Goal: Navigation & Orientation: Find specific page/section

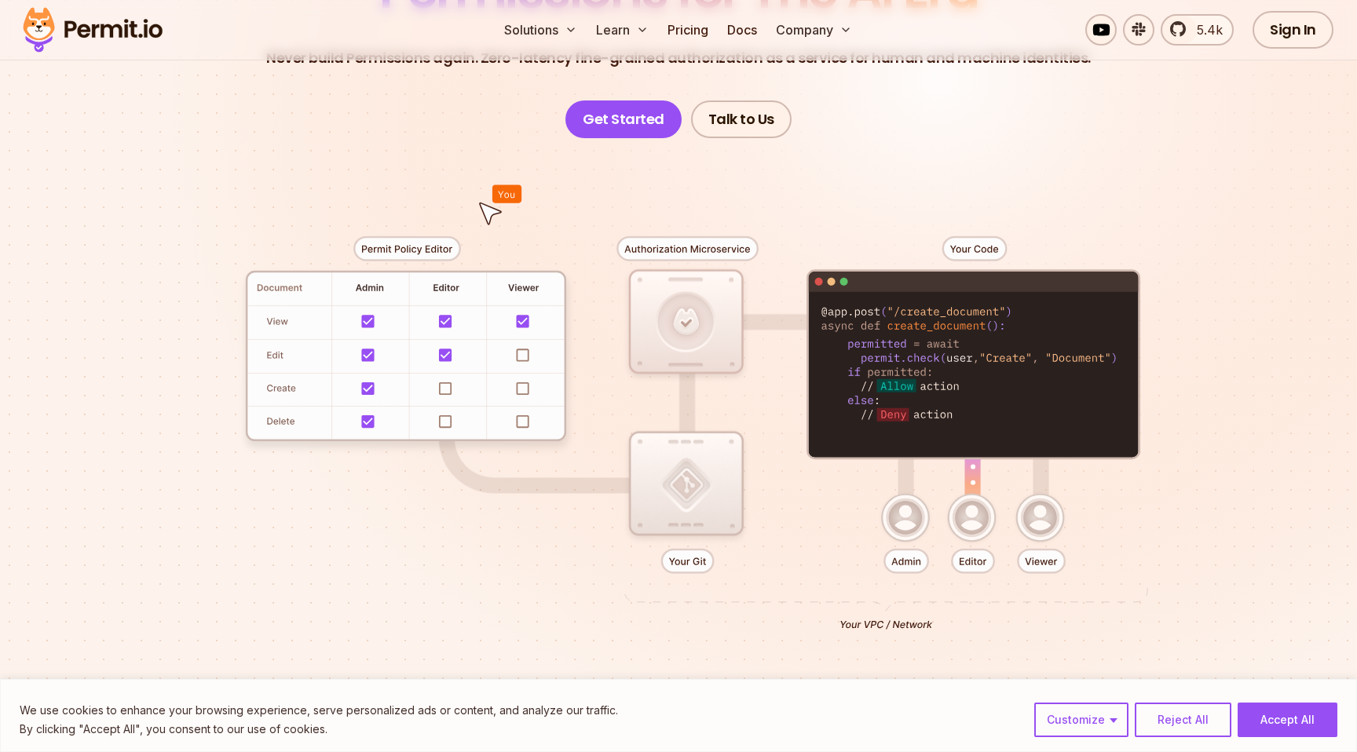
scroll to position [253, 0]
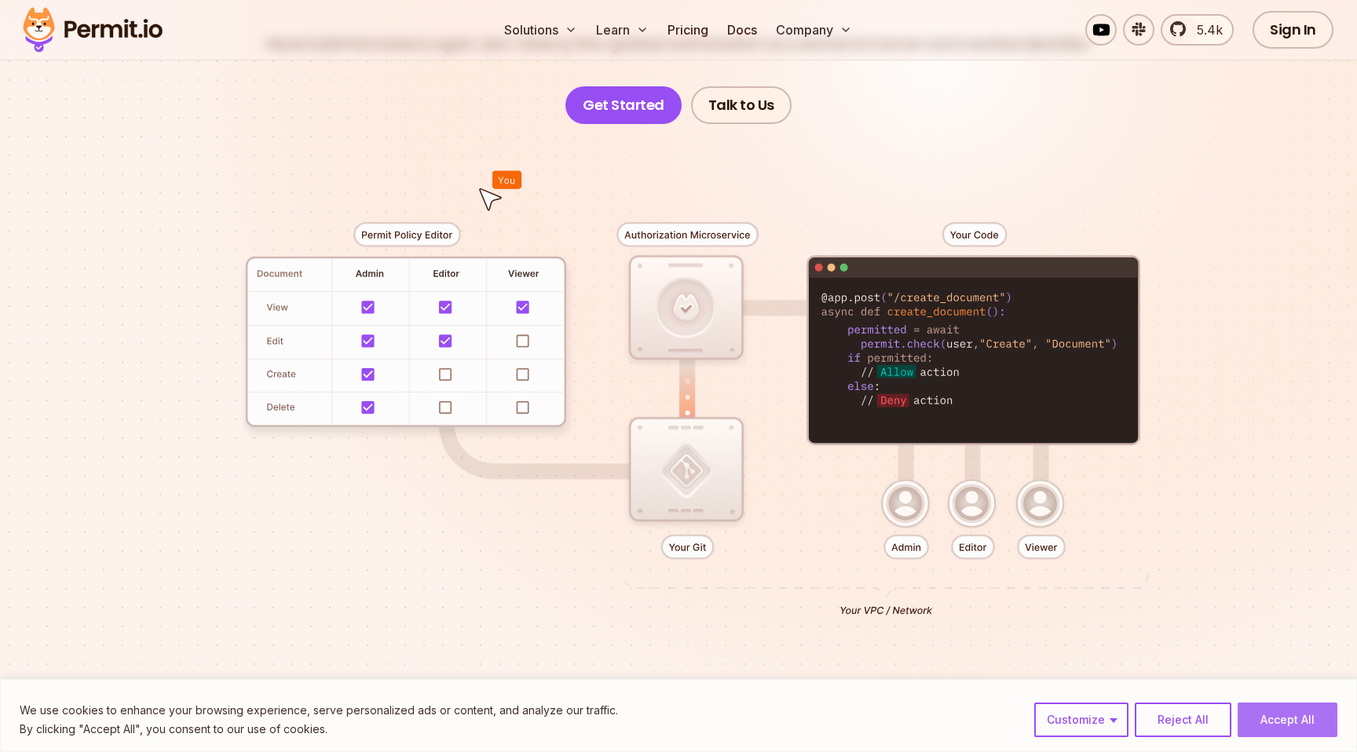
click at [1284, 718] on button "Accept All" at bounding box center [1287, 720] width 100 height 35
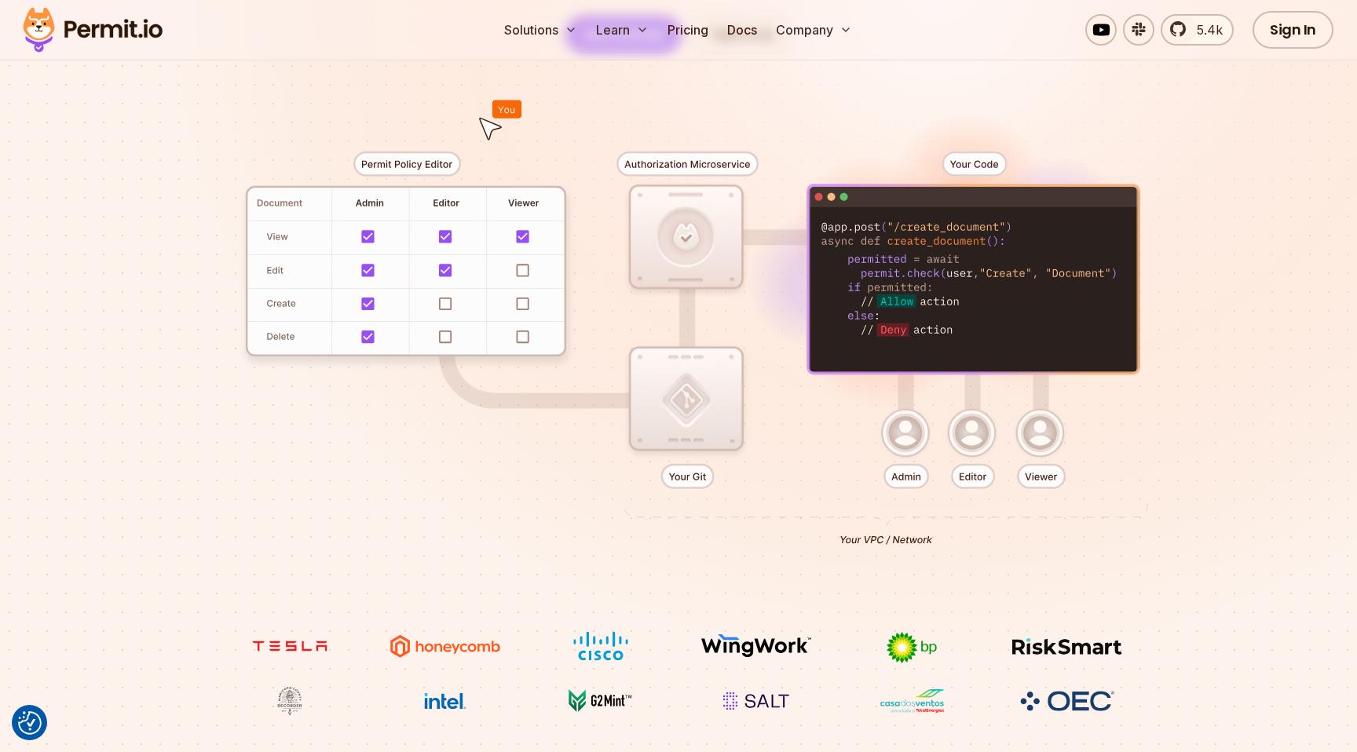
scroll to position [327, 0]
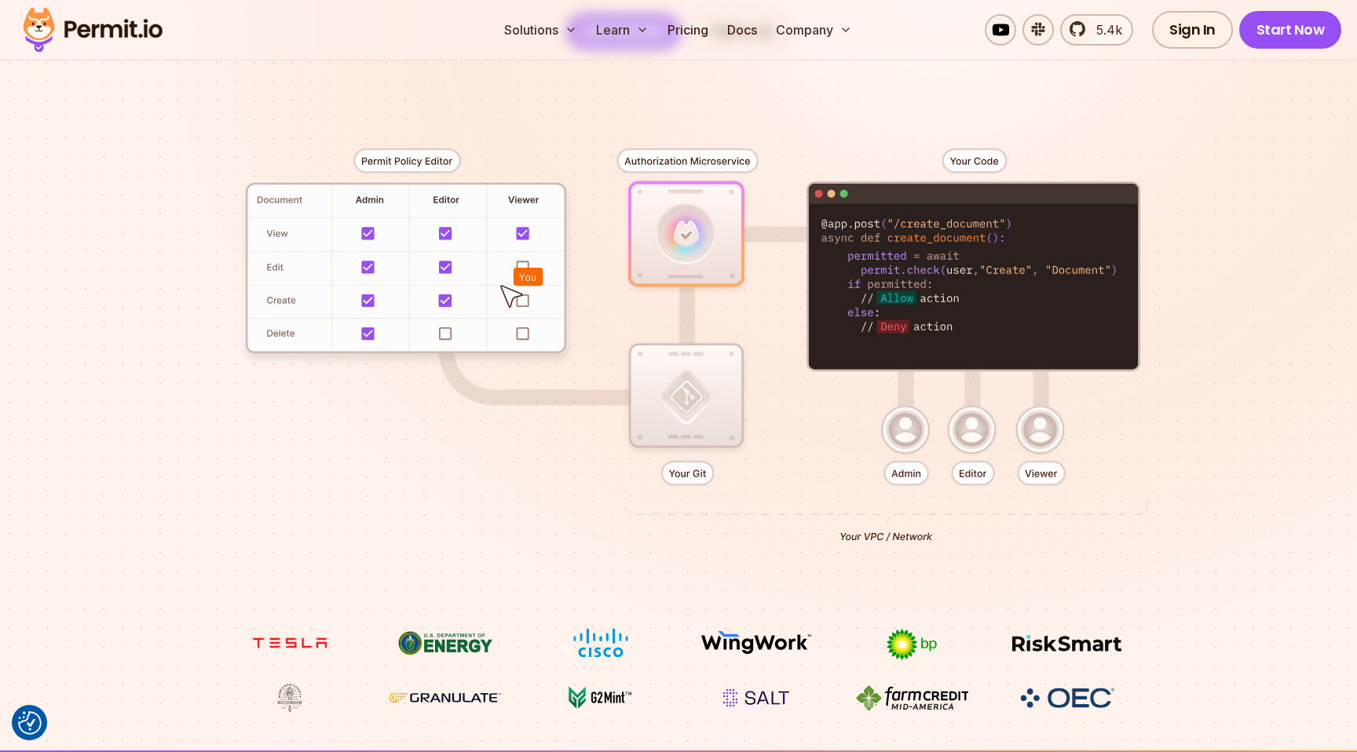
click at [1187, 210] on div at bounding box center [678, 339] width 1099 height 578
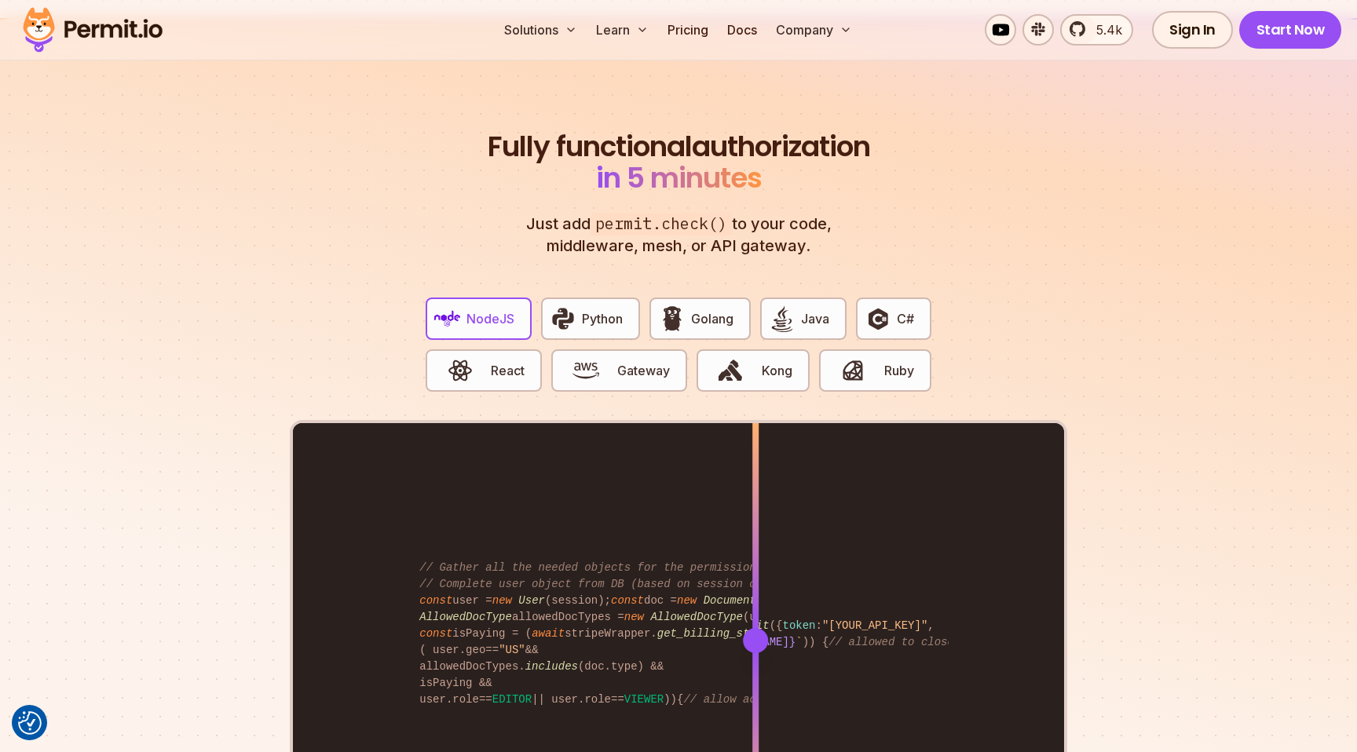
scroll to position [2915, 0]
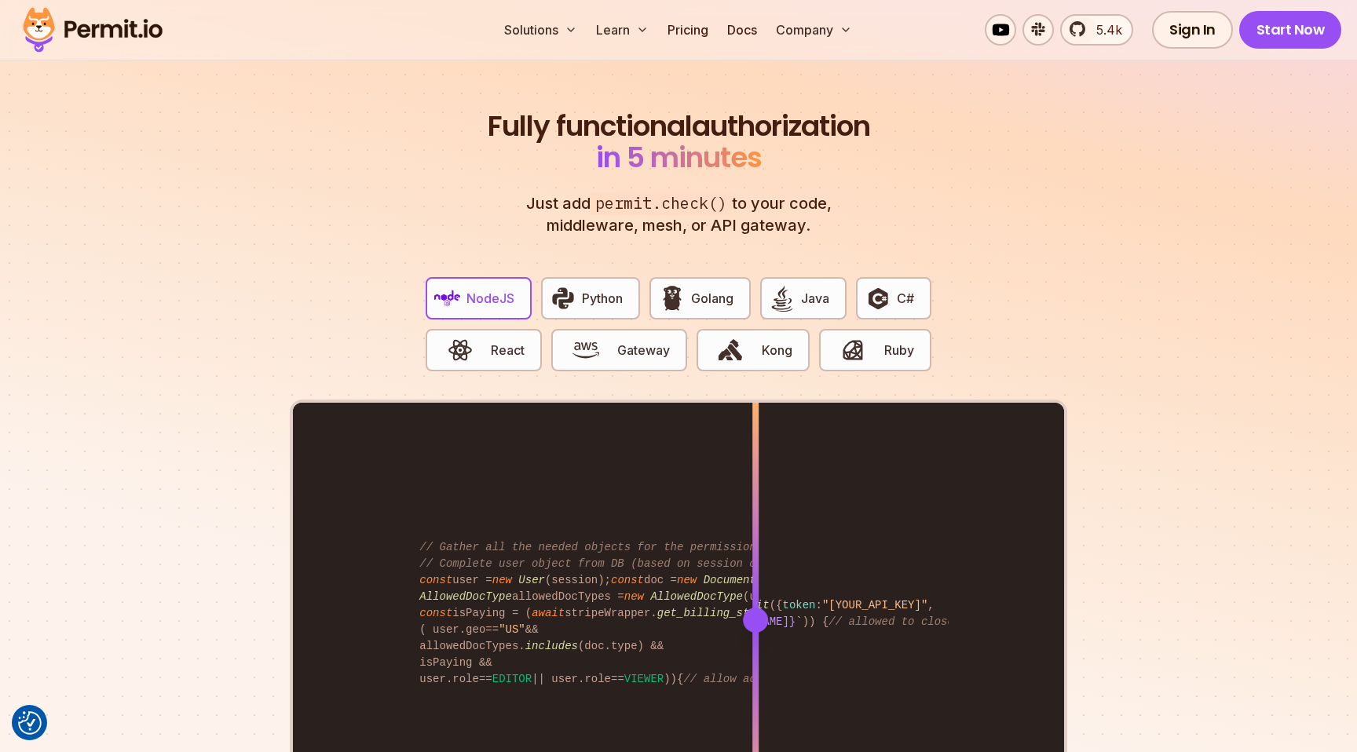
click at [1053, 313] on div "NodeJS Python Golang Java C# React Gateway Kong Ruby // Gather all the needed o…" at bounding box center [678, 551] width 777 height 572
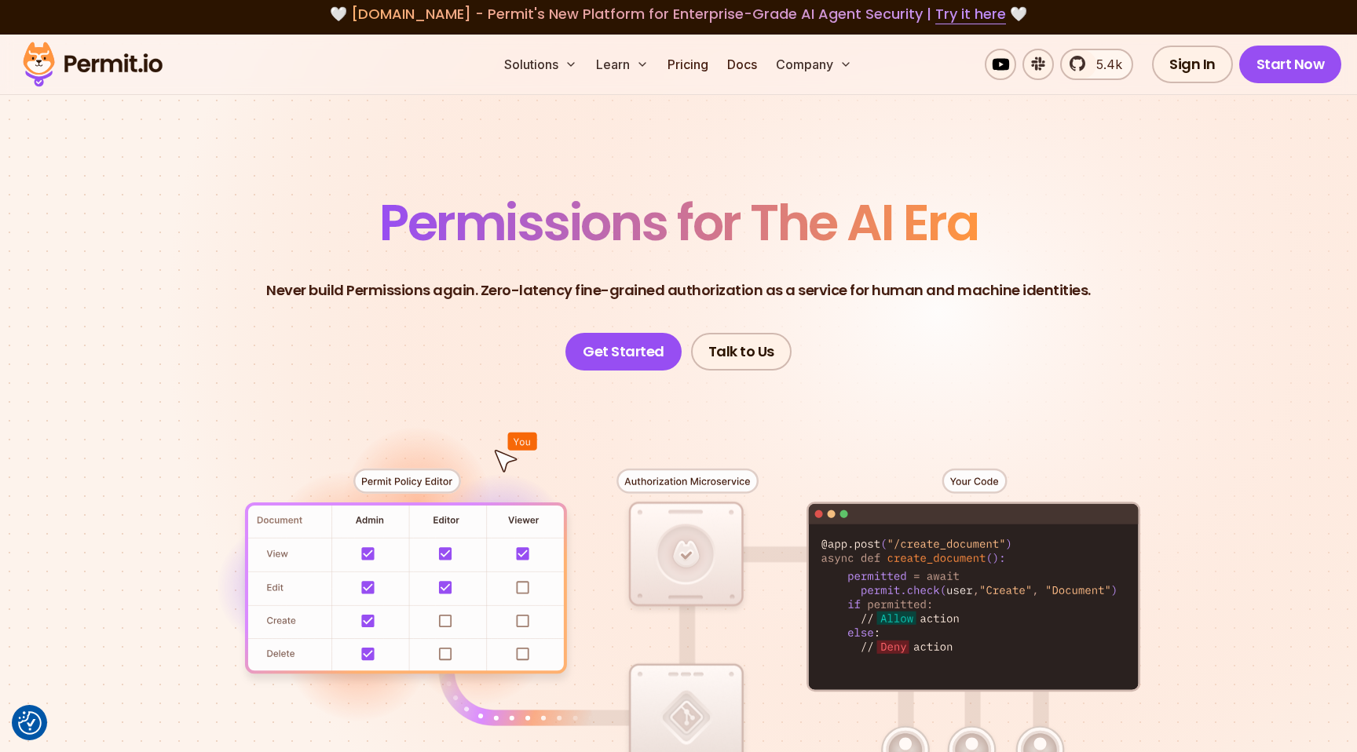
scroll to position [0, 0]
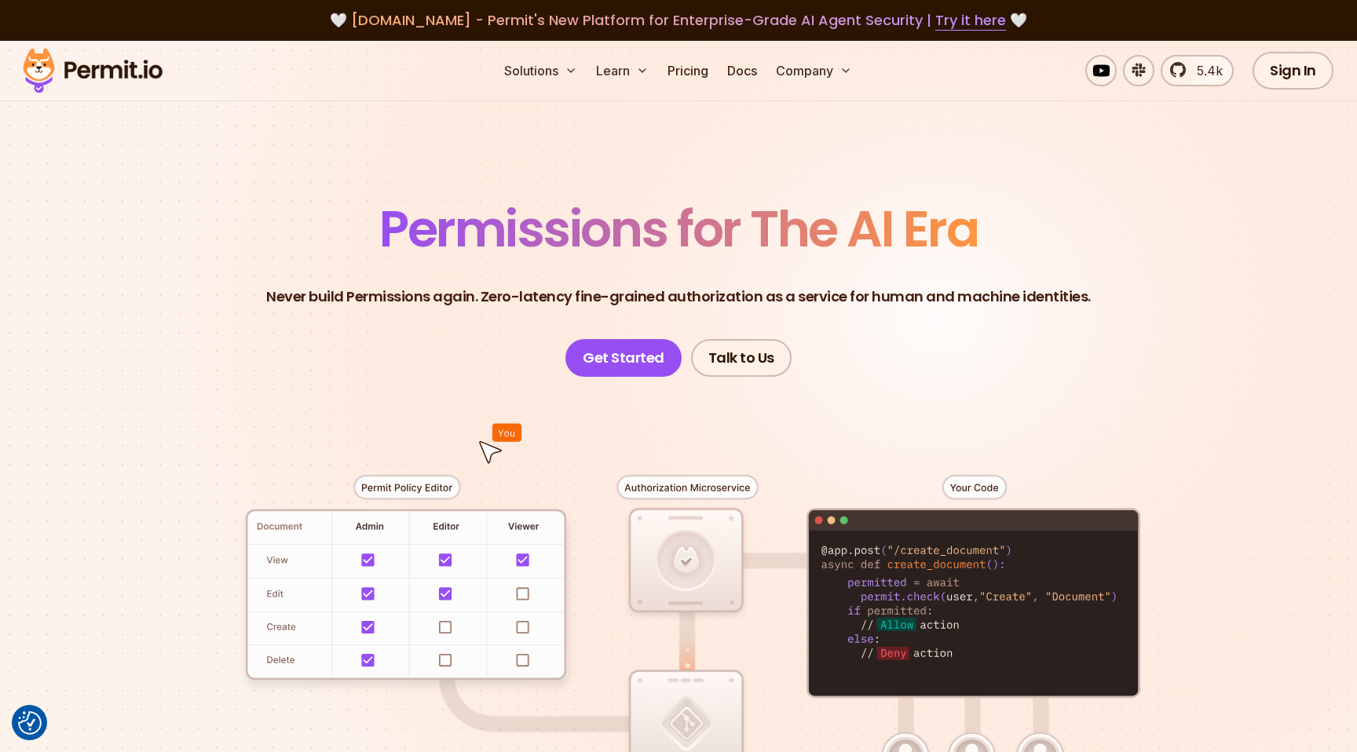
click at [958, 334] on header "Permissions for The AI Era Never build Permissions again. Zero-latency fine-gra…" at bounding box center [678, 290] width 1099 height 173
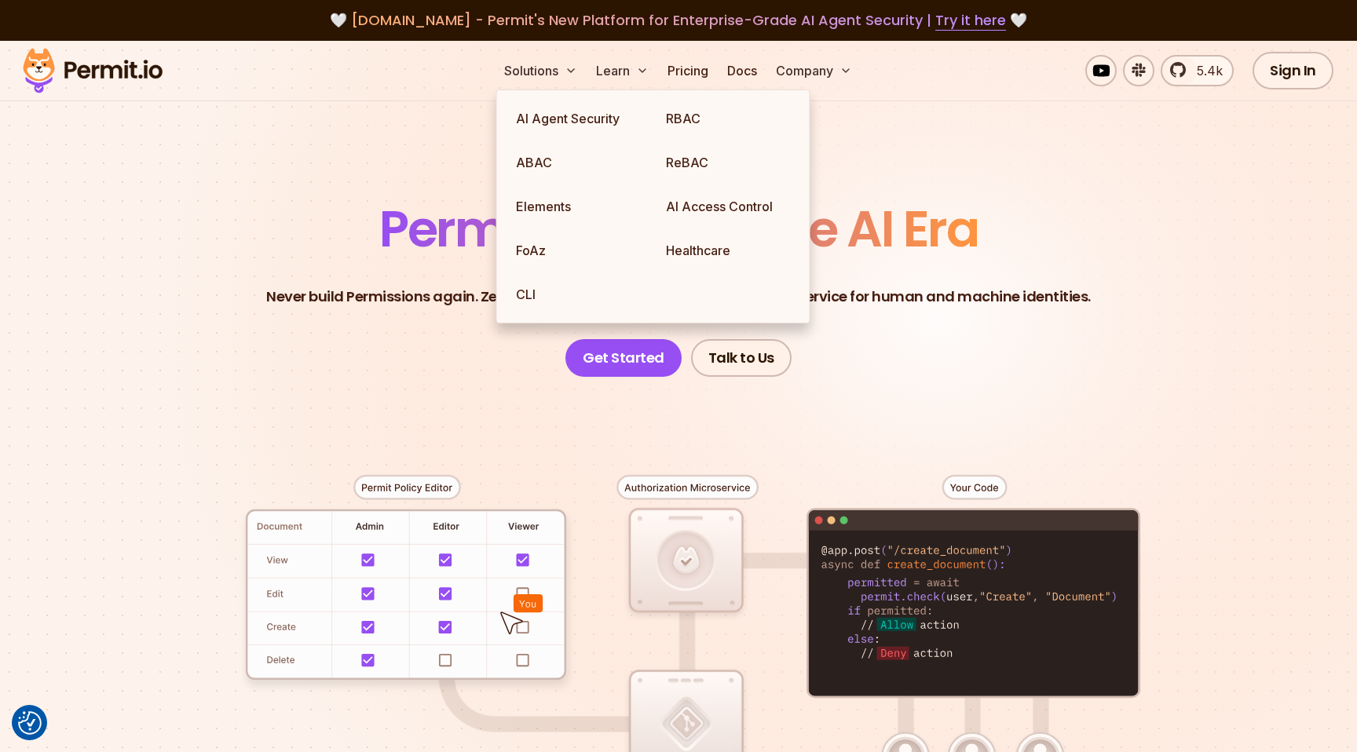
click at [328, 182] on section "Permissions for The AI Era Never build Permissions again. Zero-latency fine-gra…" at bounding box center [678, 559] width 1357 height 1036
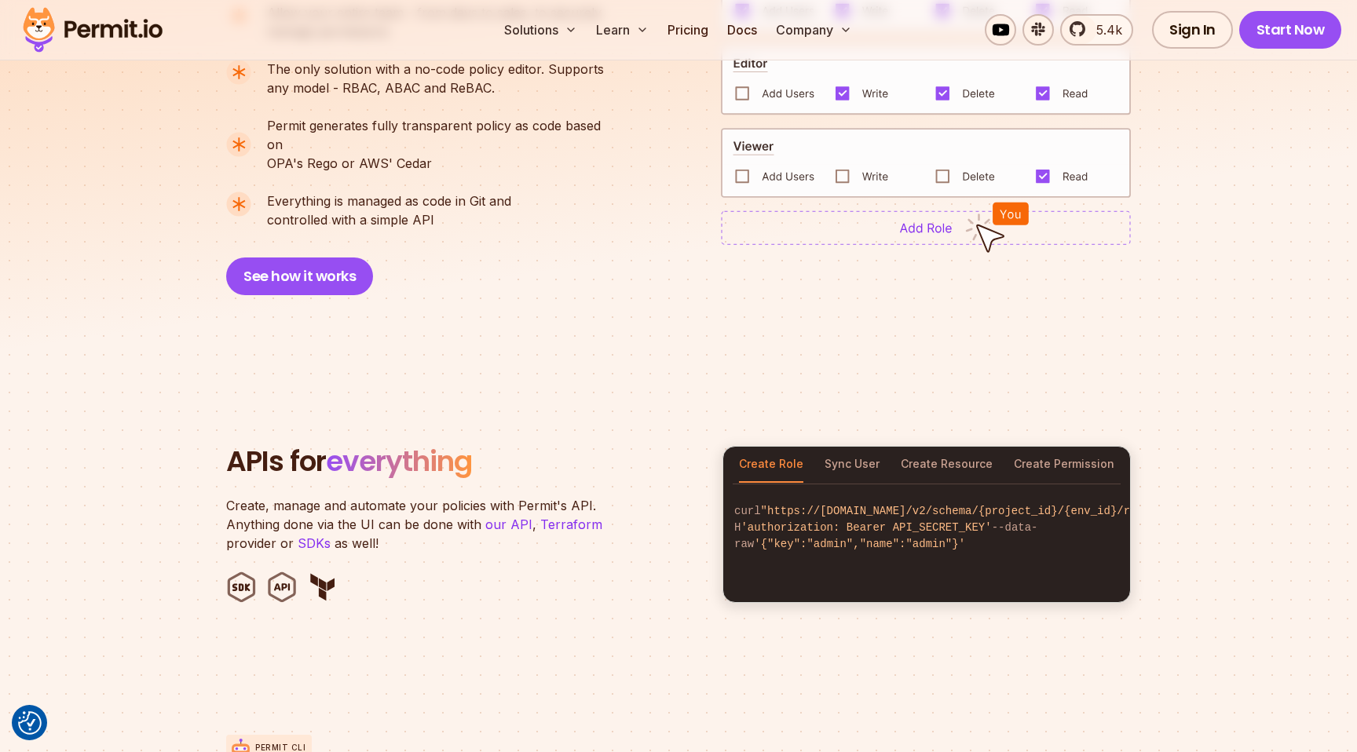
scroll to position [1279, 0]
click at [864, 446] on button "Sync User" at bounding box center [851, 464] width 55 height 36
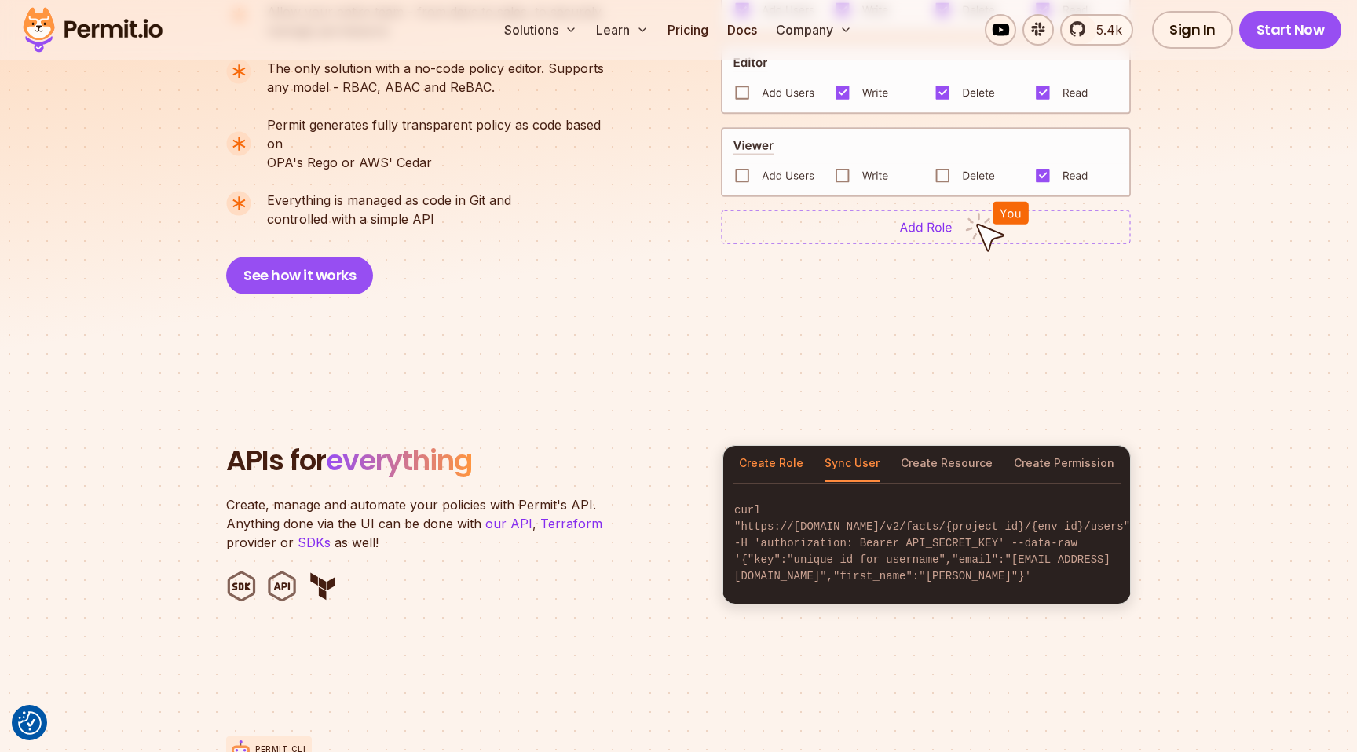
click at [743, 450] on button "Create Role" at bounding box center [771, 464] width 64 height 36
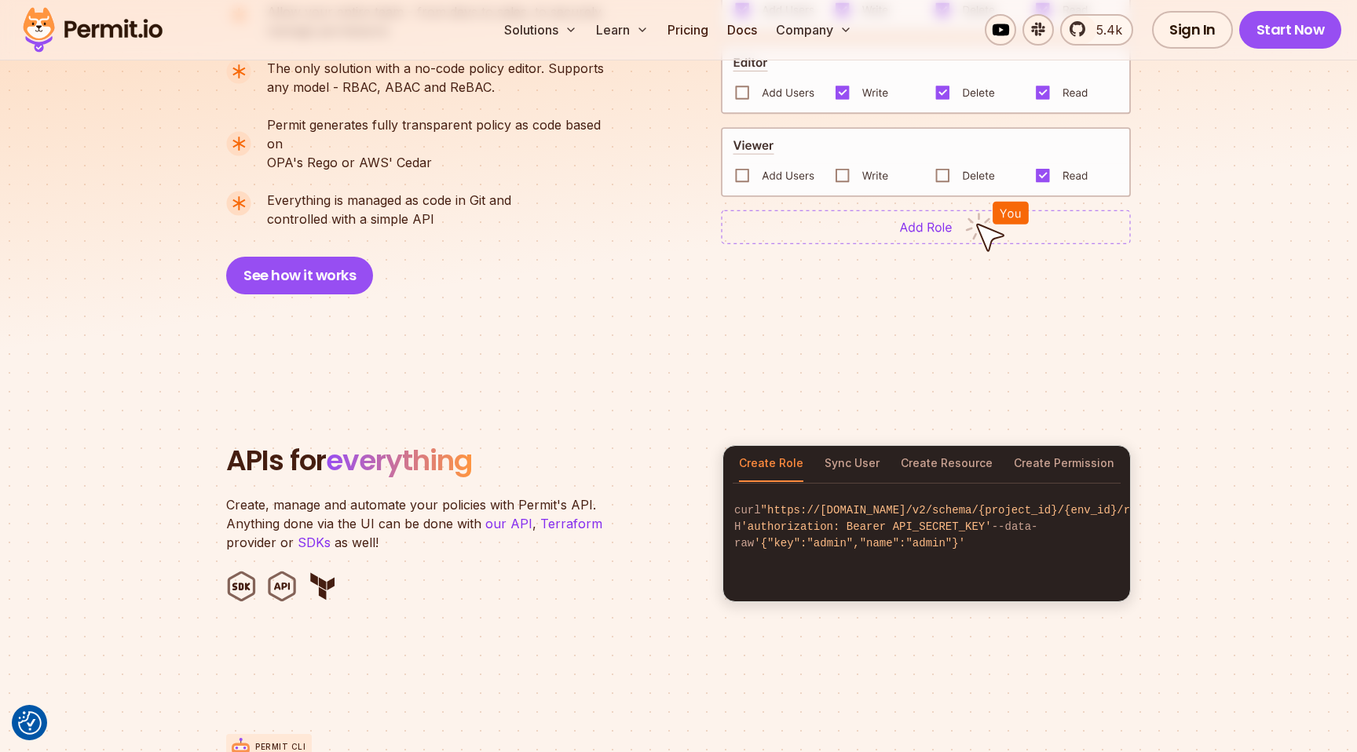
click at [725, 446] on div "Create Role Sync User Create Resource Create Permission" at bounding box center [926, 464] width 407 height 36
click at [683, 404] on section "APIs for everything Create, manage and automate your policies with Permit's API…" at bounding box center [678, 524] width 1357 height 308
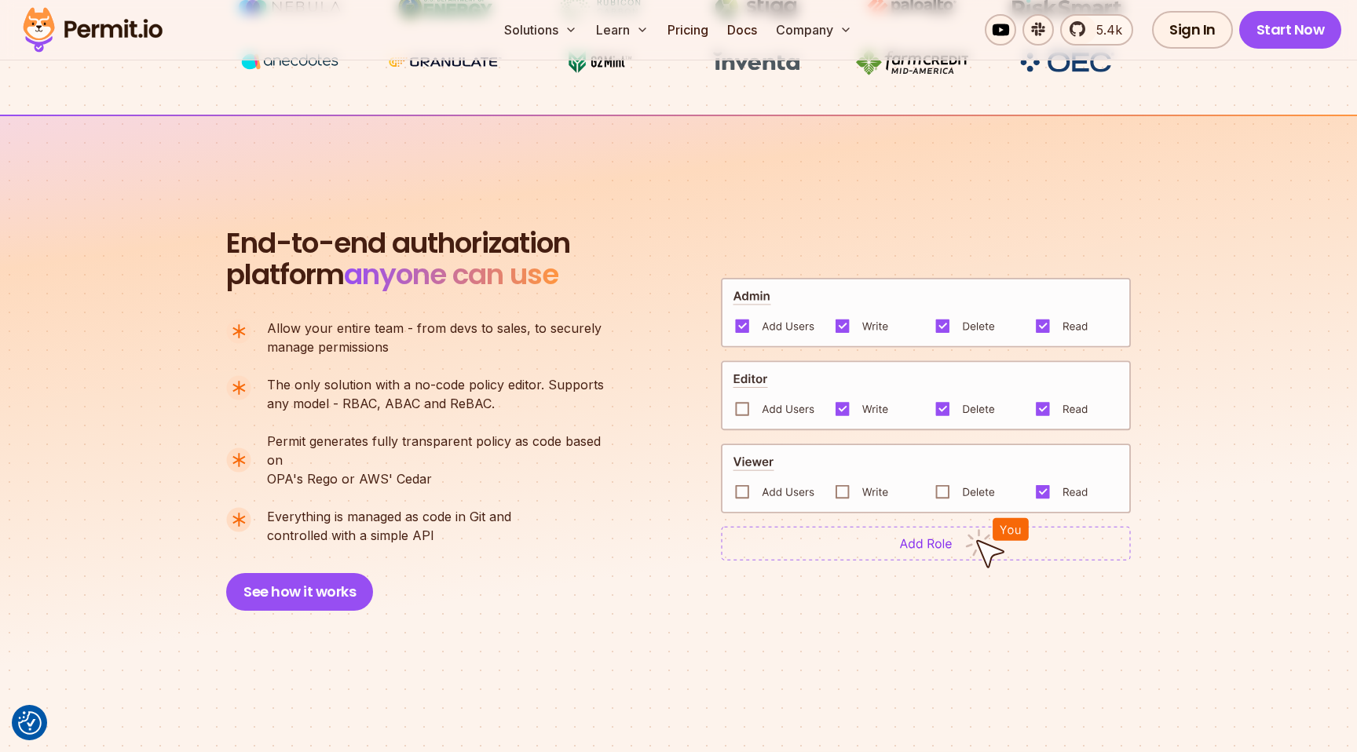
scroll to position [1050, 0]
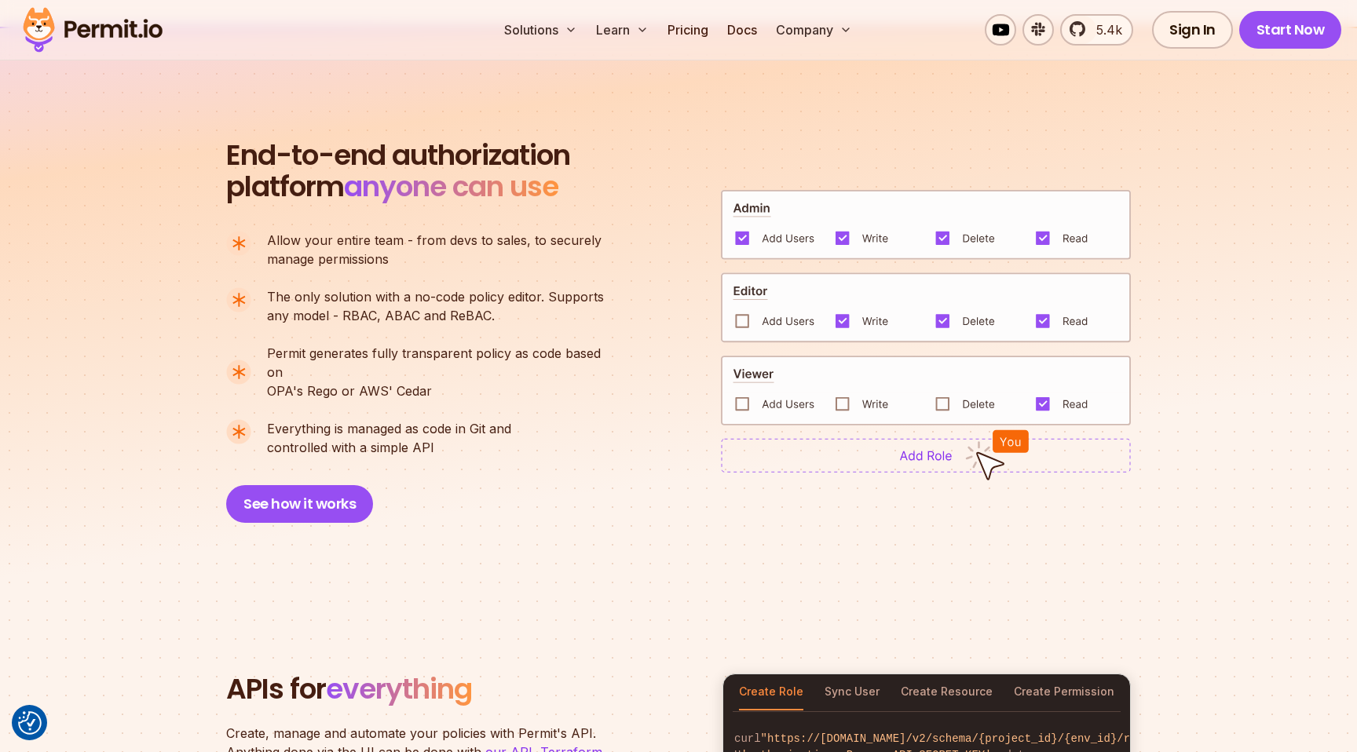
click at [697, 311] on div "End-to-end authorization platform anyone can use A no-code authorization platfo…" at bounding box center [678, 331] width 904 height 383
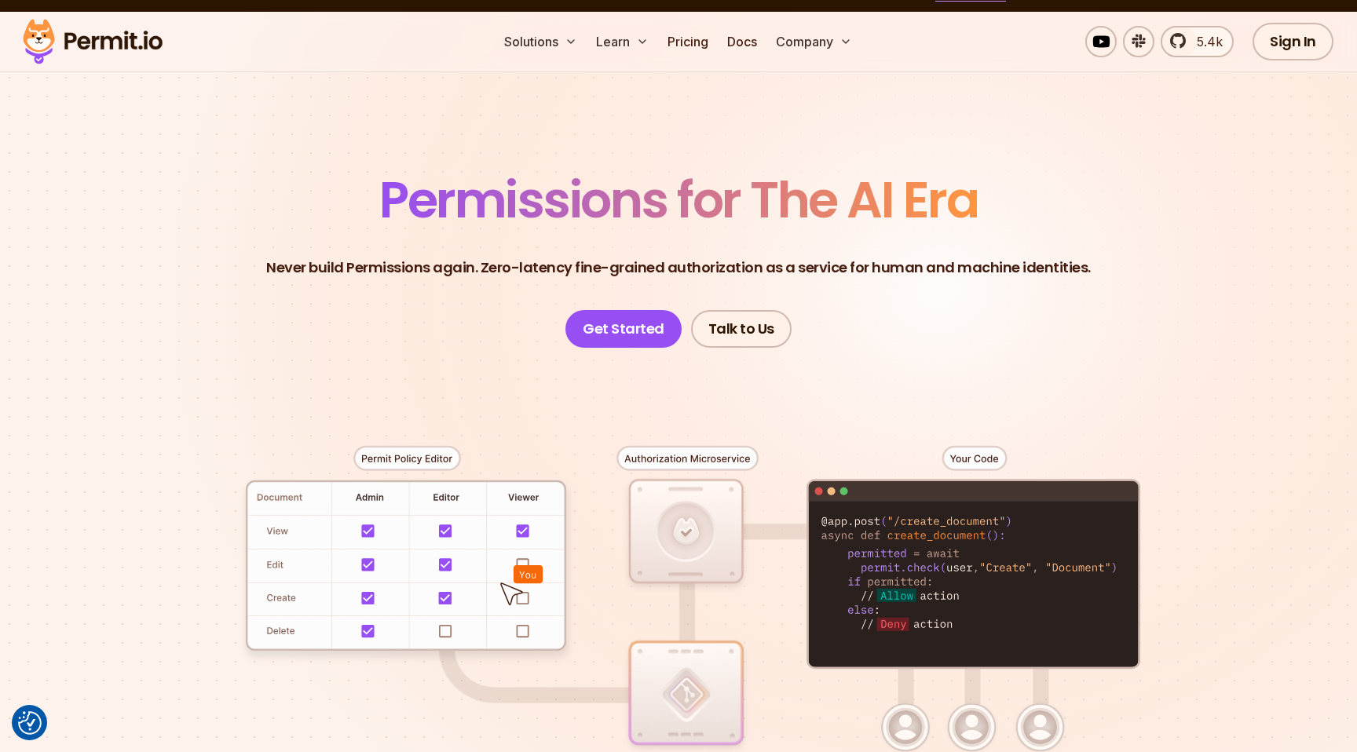
scroll to position [0, 0]
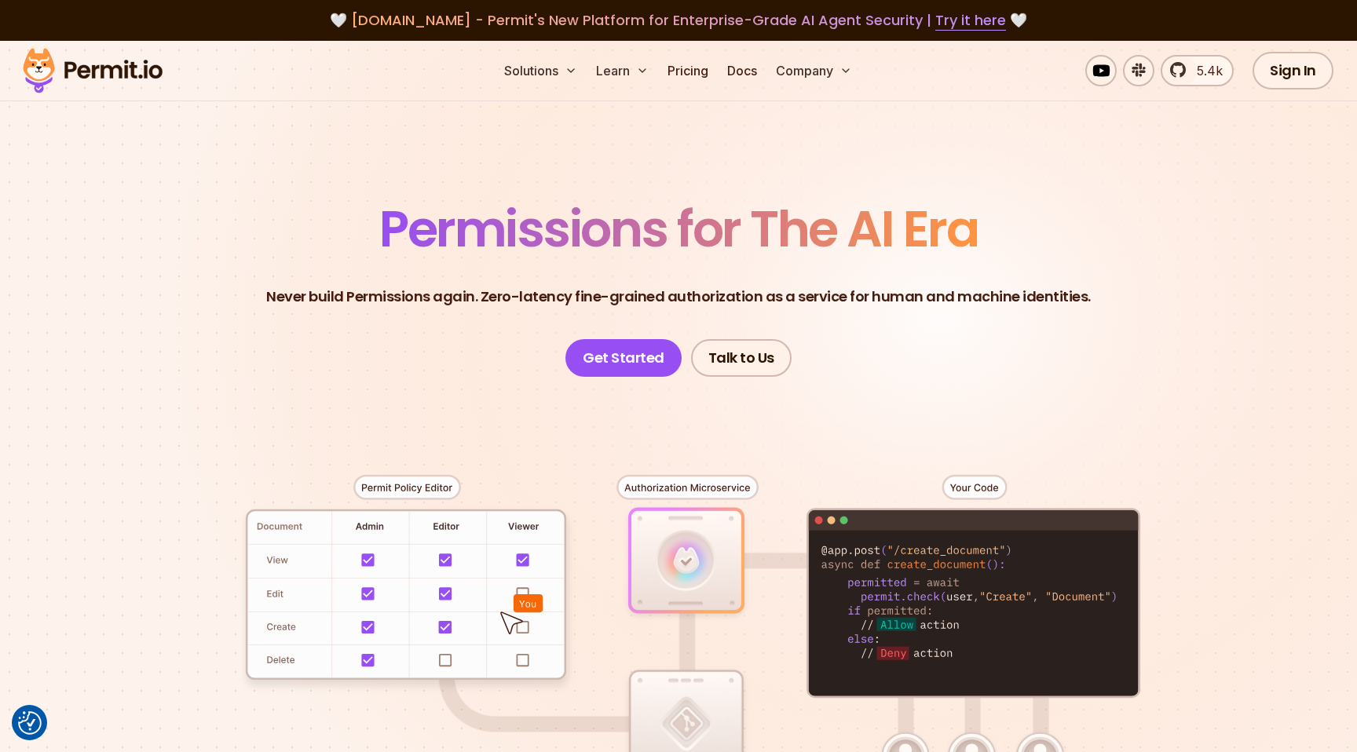
click at [859, 313] on header "Permissions for The AI Era Never build Permissions again. Zero-latency fine-gra…" at bounding box center [678, 290] width 1099 height 173
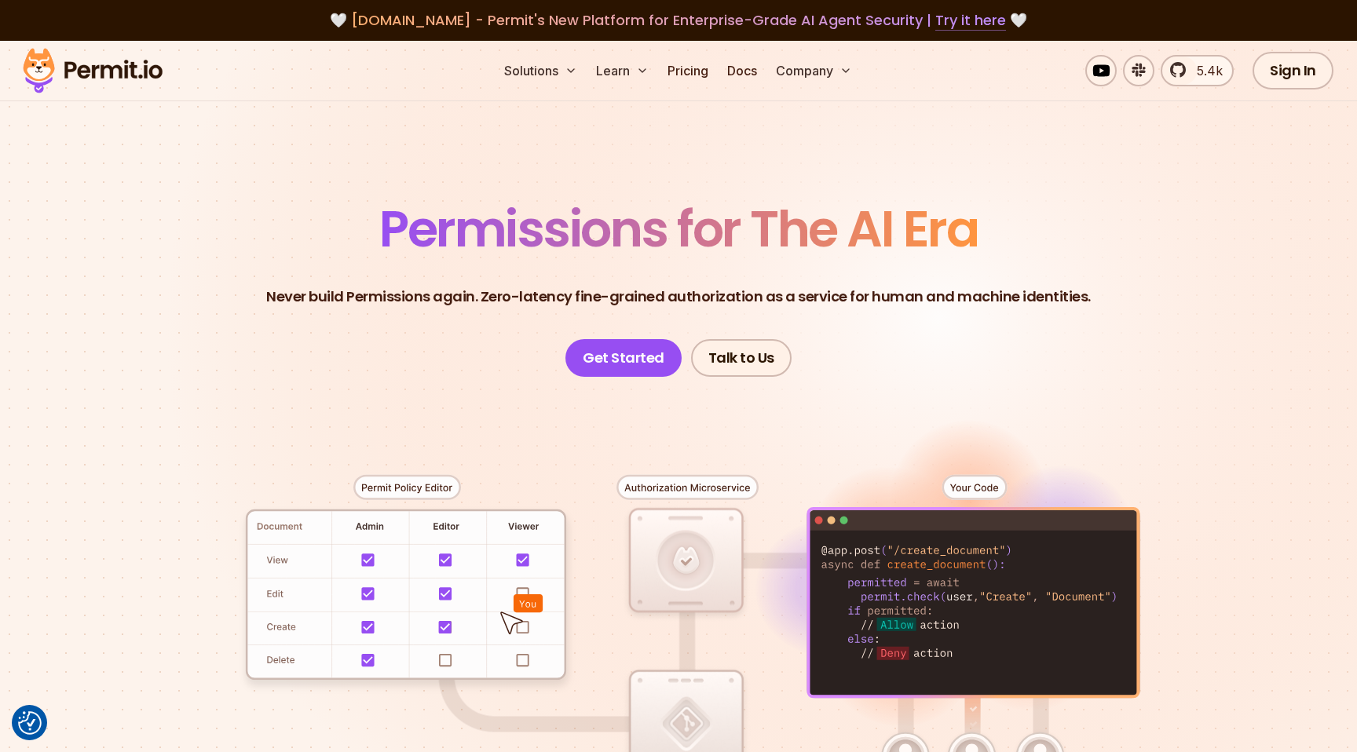
click at [972, 18] on link "Try it here" at bounding box center [970, 20] width 71 height 20
